Goal: Information Seeking & Learning: Check status

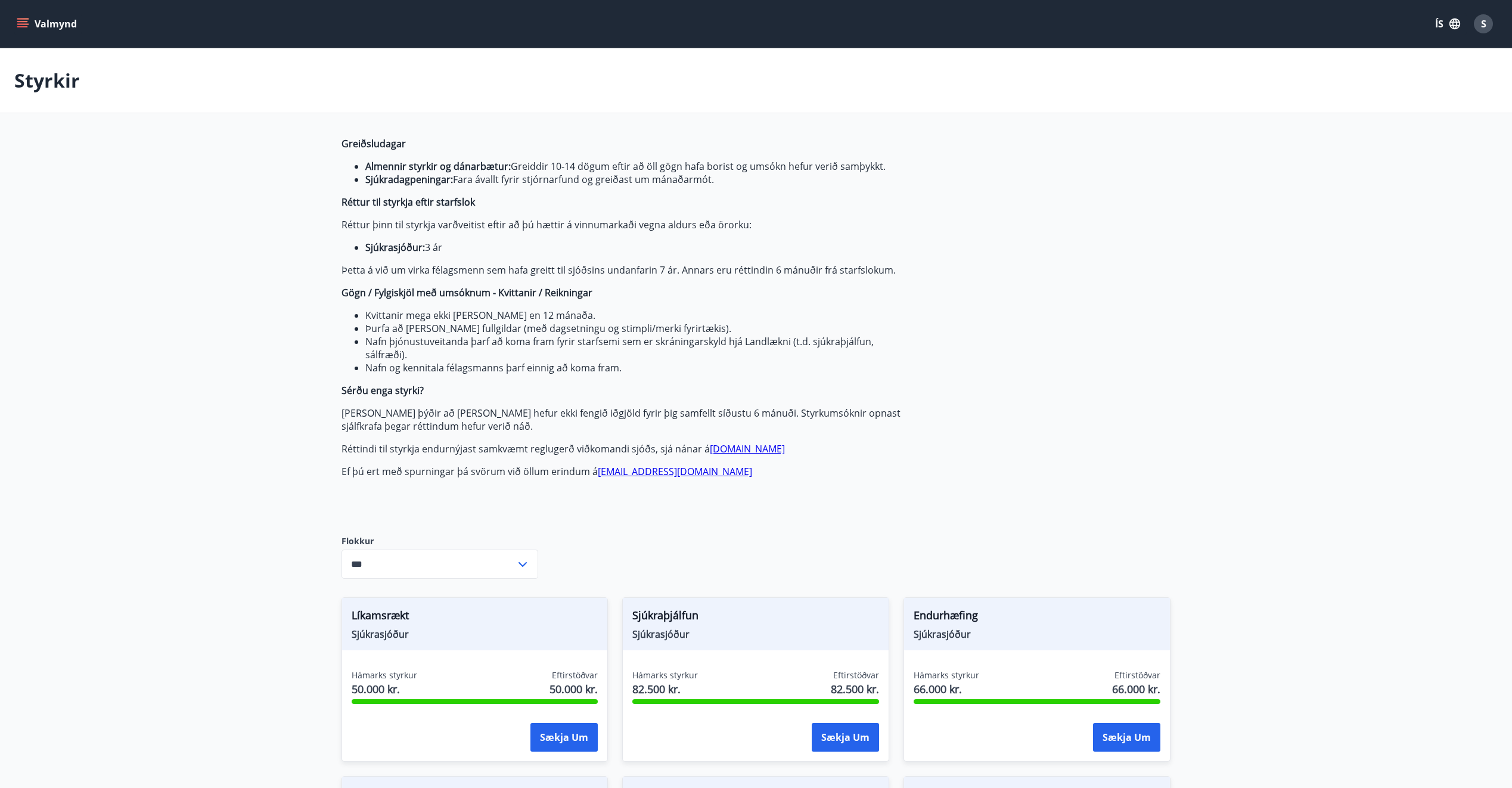
click at [60, 17] on button "Valmynd" at bounding box center [48, 24] width 68 height 22
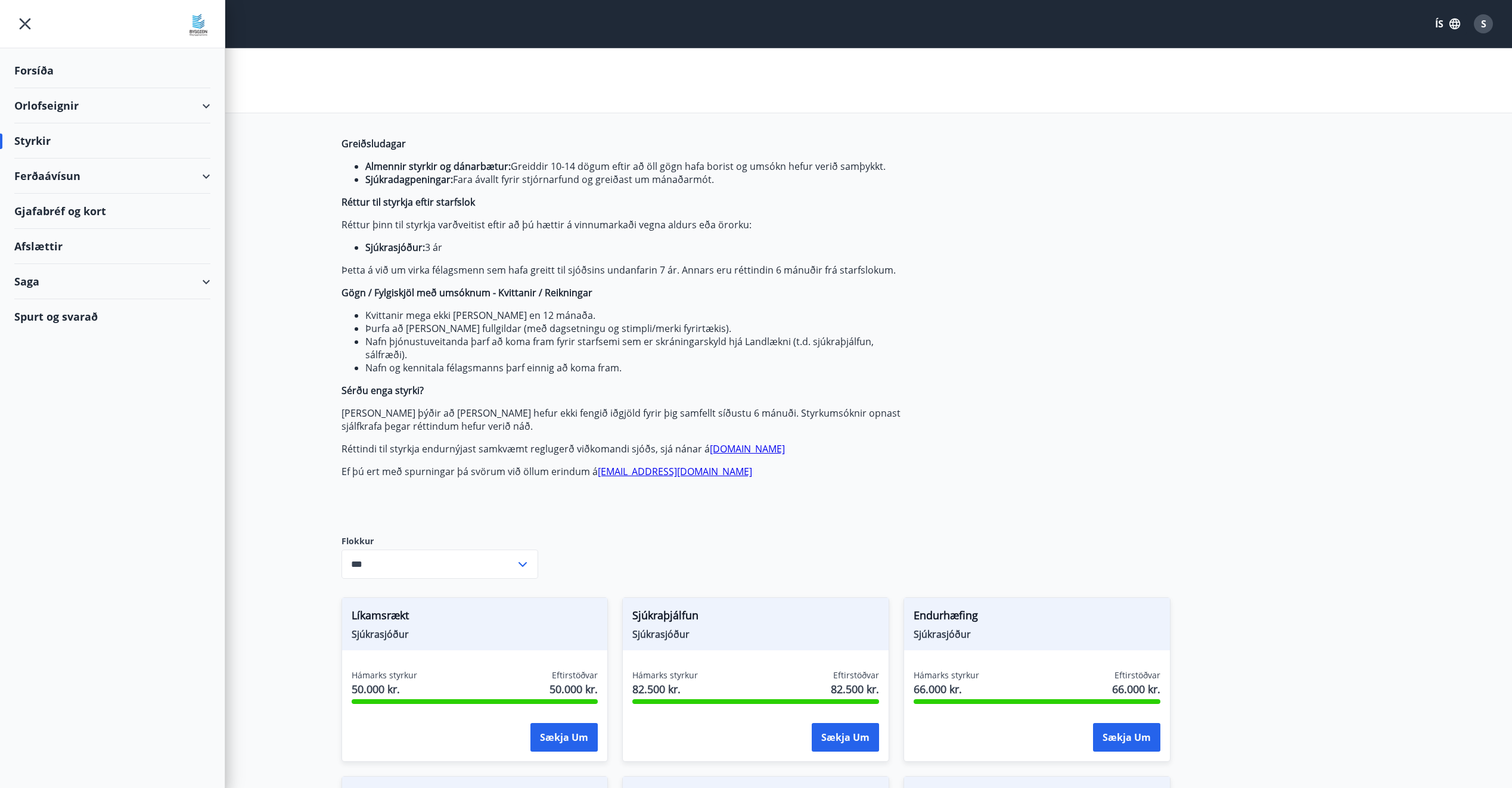
click at [446, 49] on div "Styrkir" at bounding box center [756, 81] width 1512 height 65
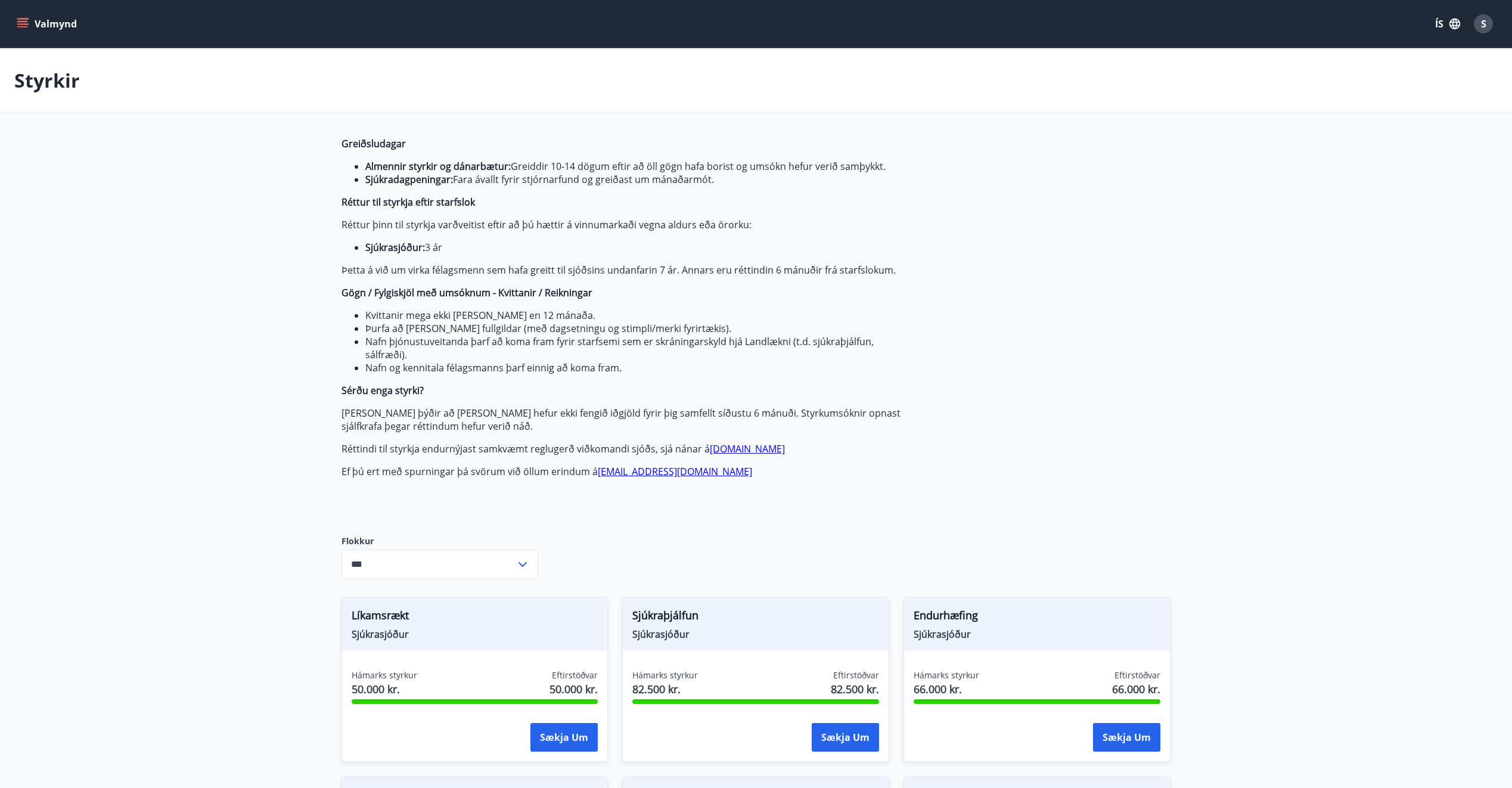
click at [41, 29] on button "Valmynd" at bounding box center [48, 24] width 68 height 22
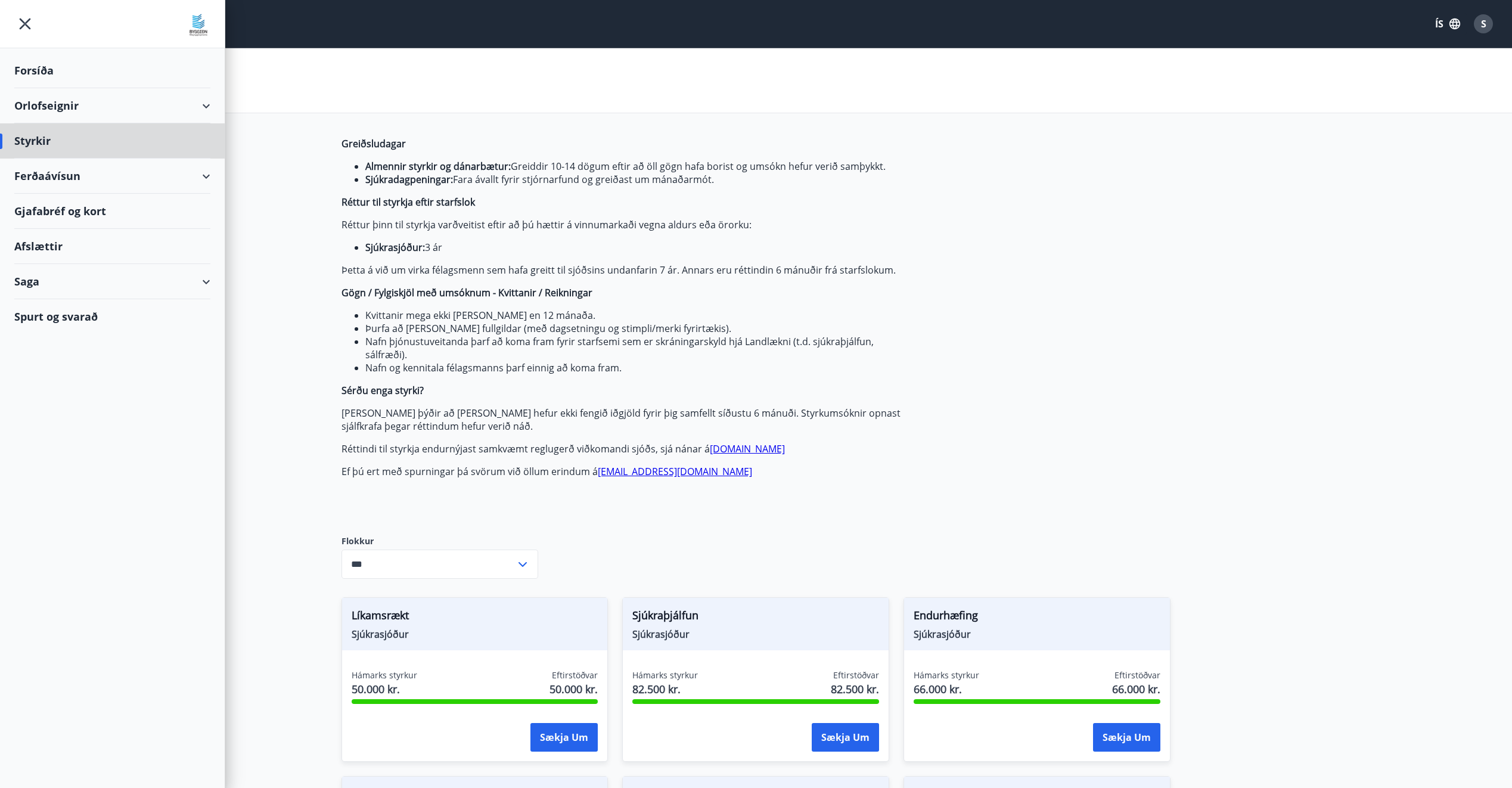
click at [98, 63] on div "Forsíða" at bounding box center [112, 71] width 196 height 35
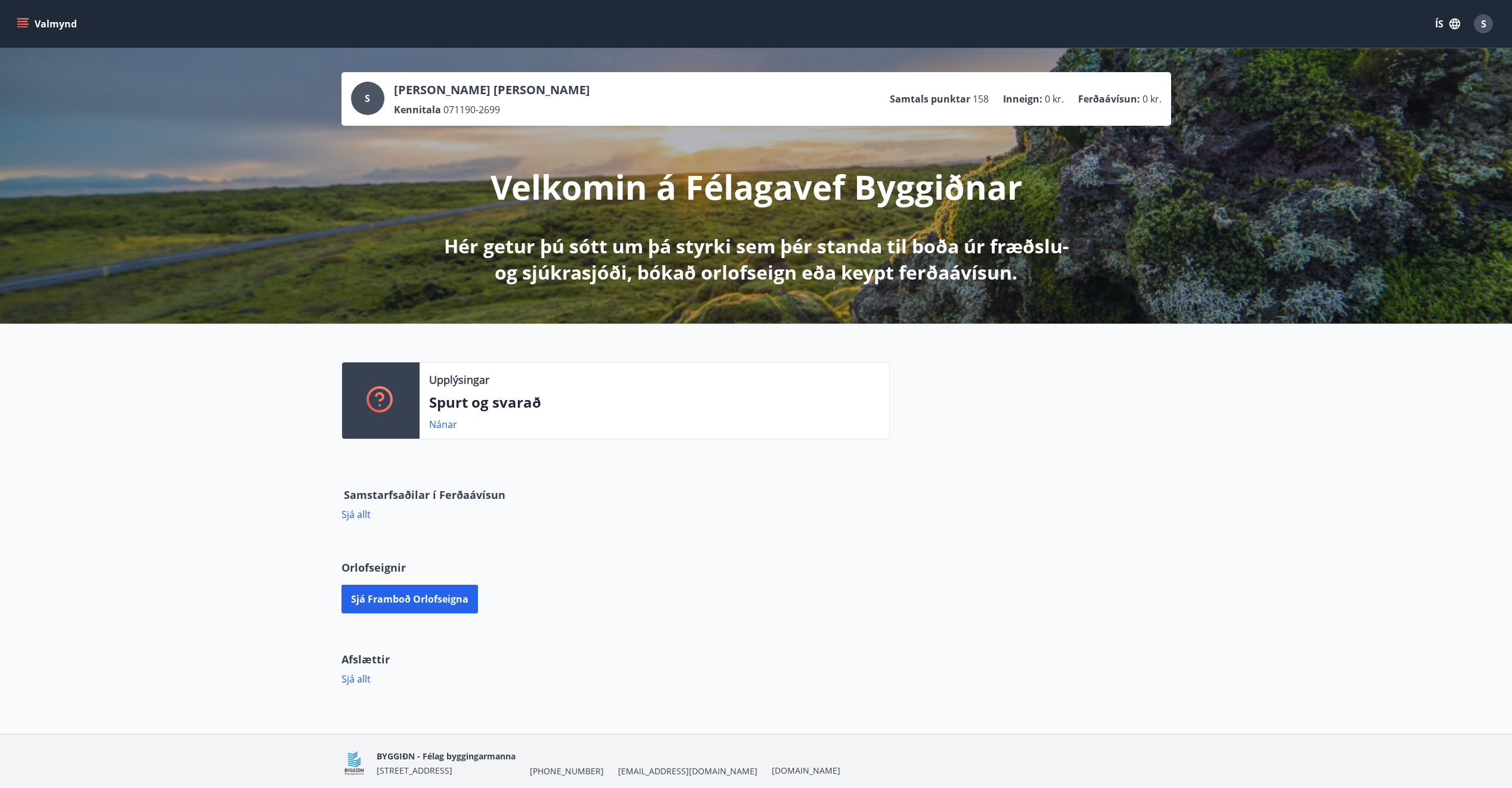
click at [33, 36] on div "Valmynd ÍS S" at bounding box center [756, 23] width 1484 height 28
click at [29, 29] on button "Valmynd" at bounding box center [48, 24] width 68 height 22
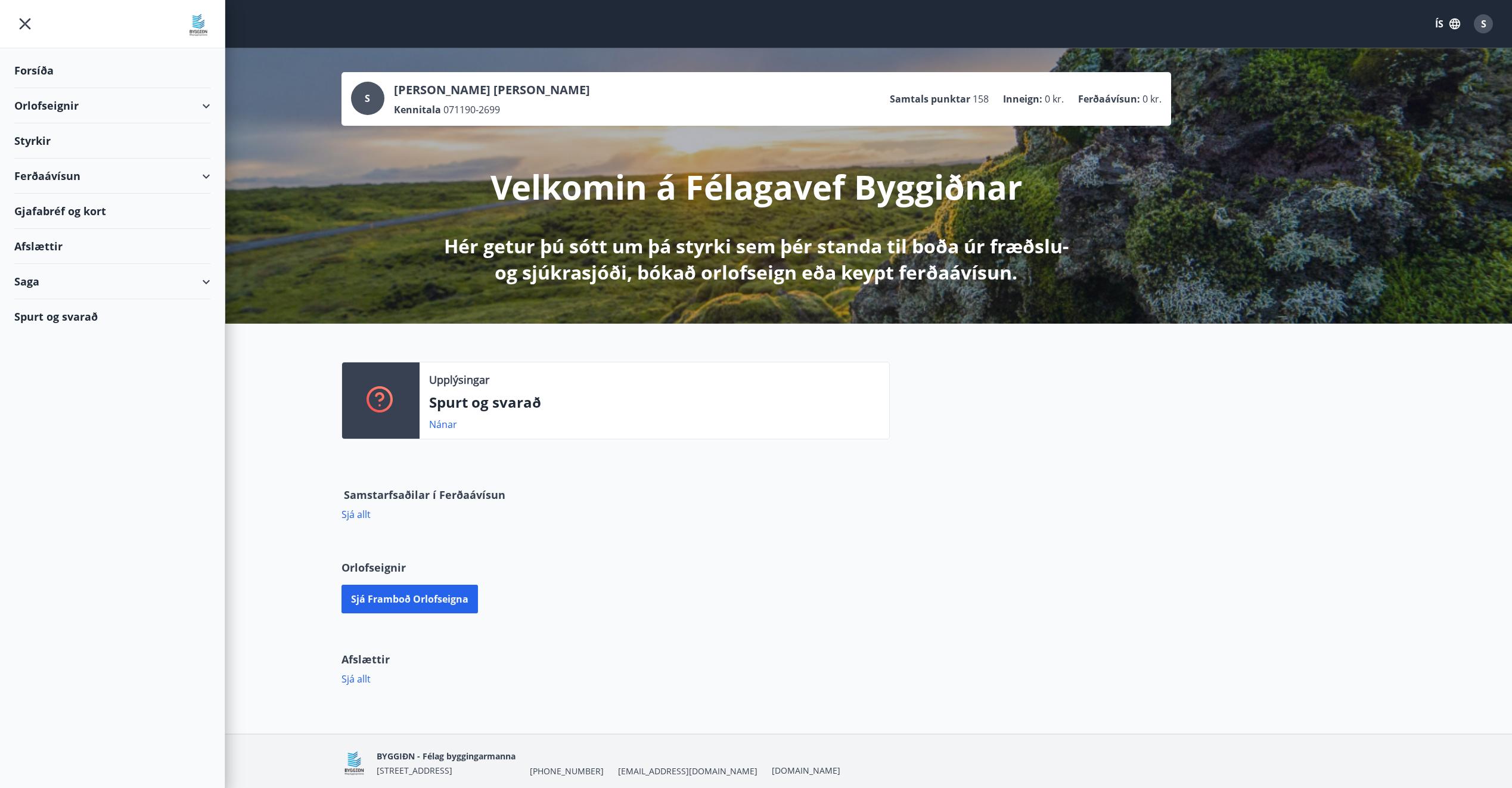
click at [62, 88] on div "Styrkir" at bounding box center [112, 71] width 196 height 35
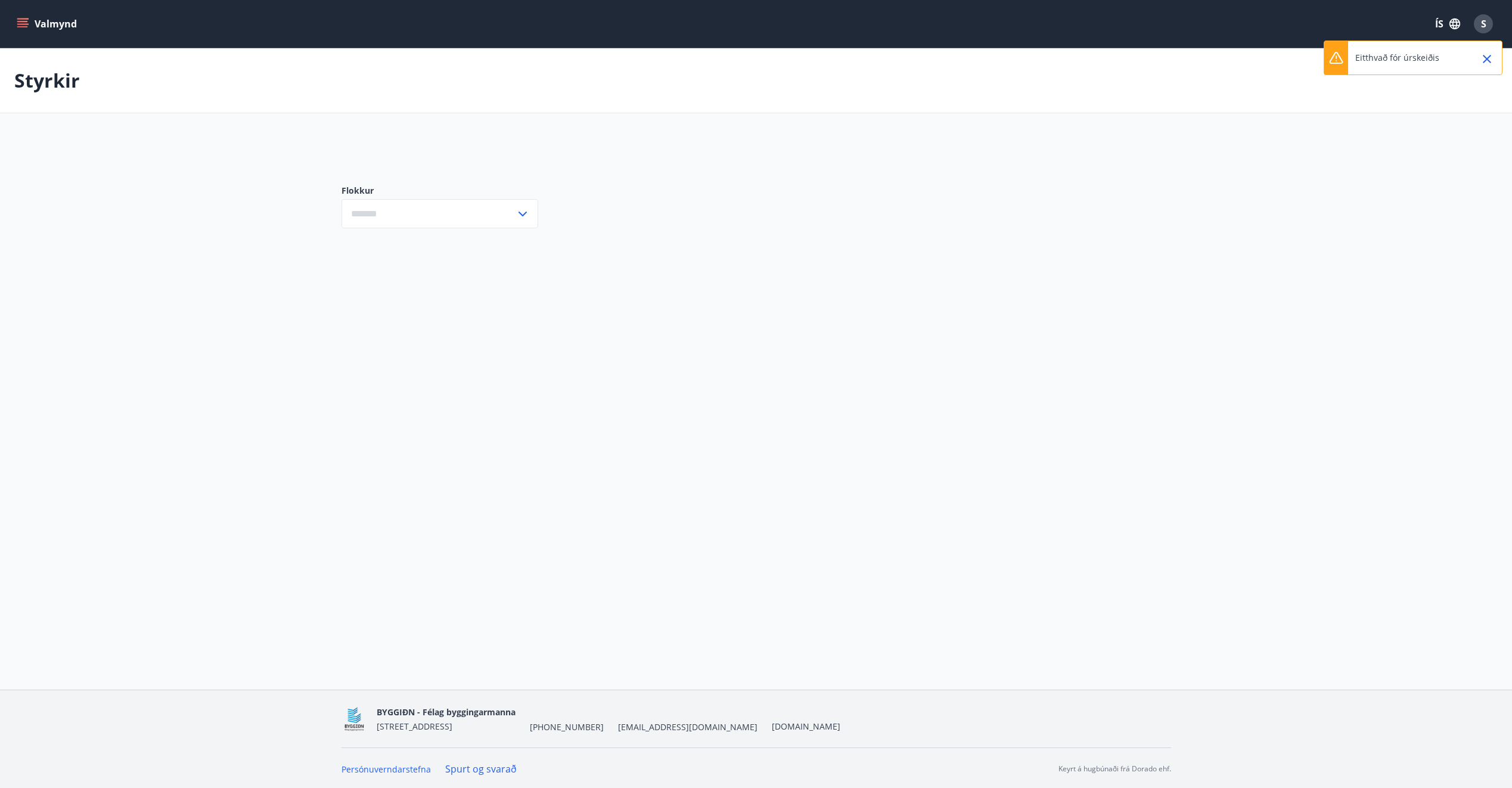
click at [28, 28] on button "Valmynd" at bounding box center [48, 24] width 68 height 22
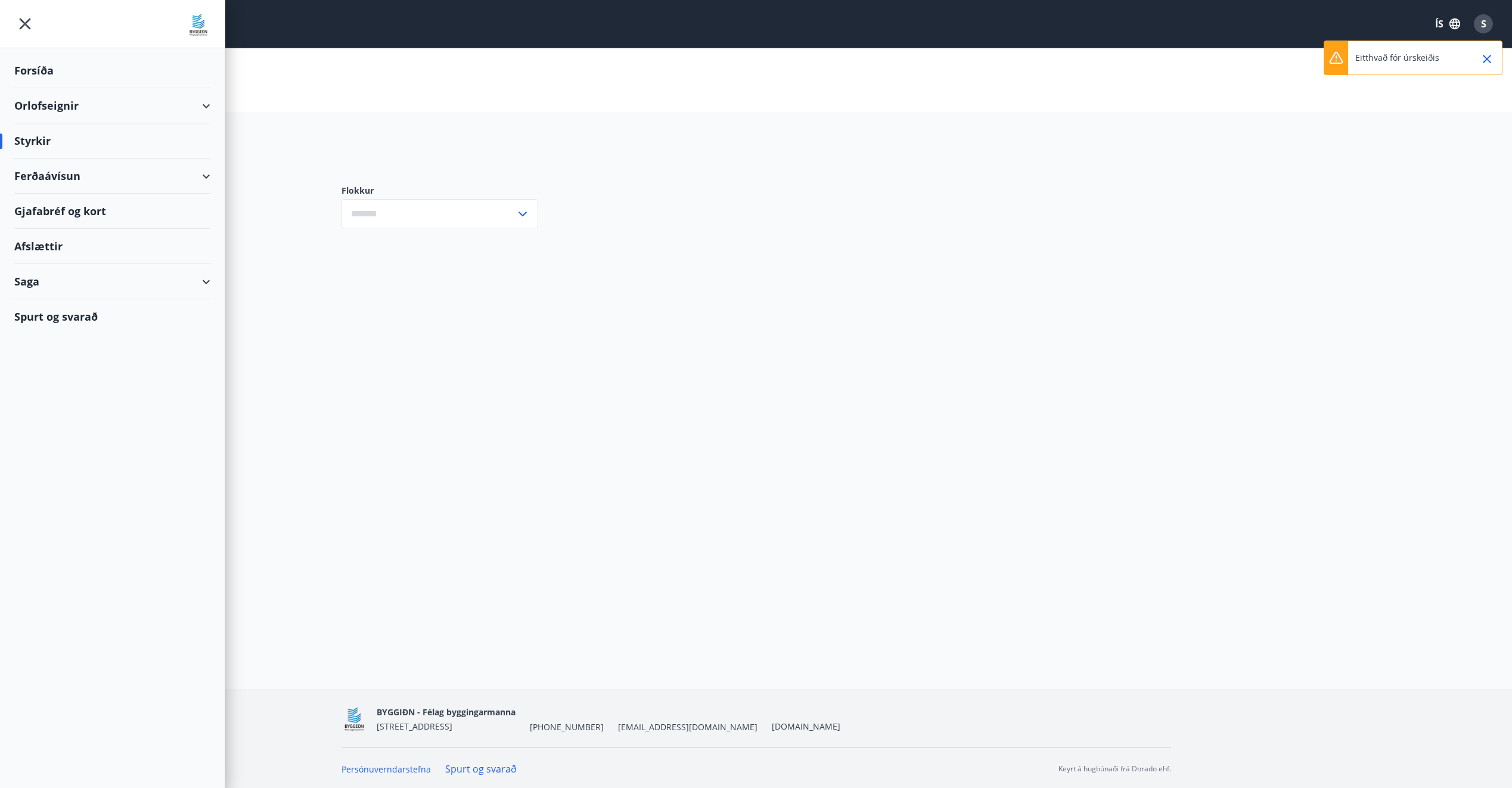
click at [184, 289] on div "Saga" at bounding box center [112, 281] width 196 height 35
click at [76, 437] on div "Styrkjasaga" at bounding box center [113, 437] width 177 height 25
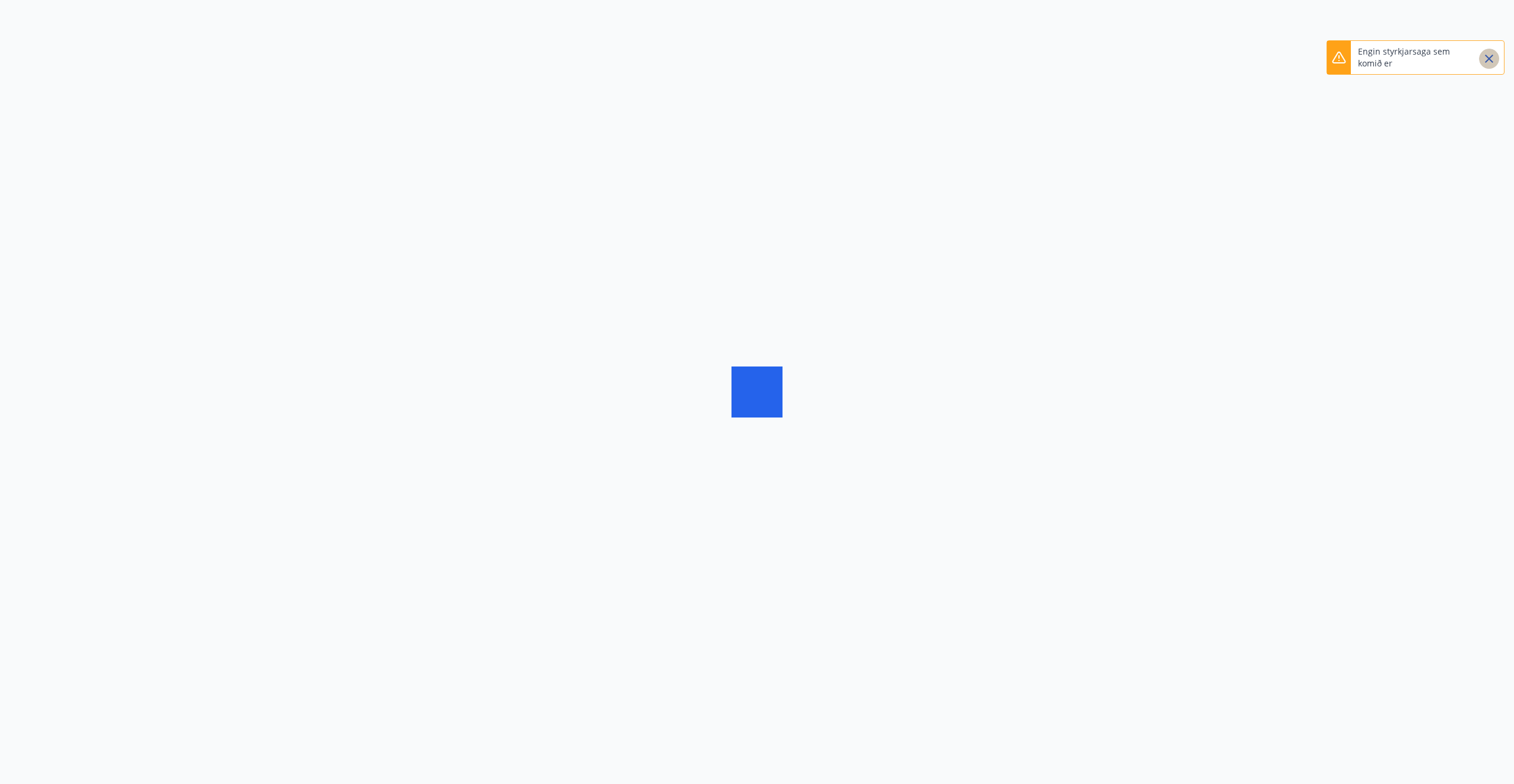
click at [1491, 59] on icon "Close" at bounding box center [1488, 58] width 14 height 14
